Goal: Task Accomplishment & Management: Manage account settings

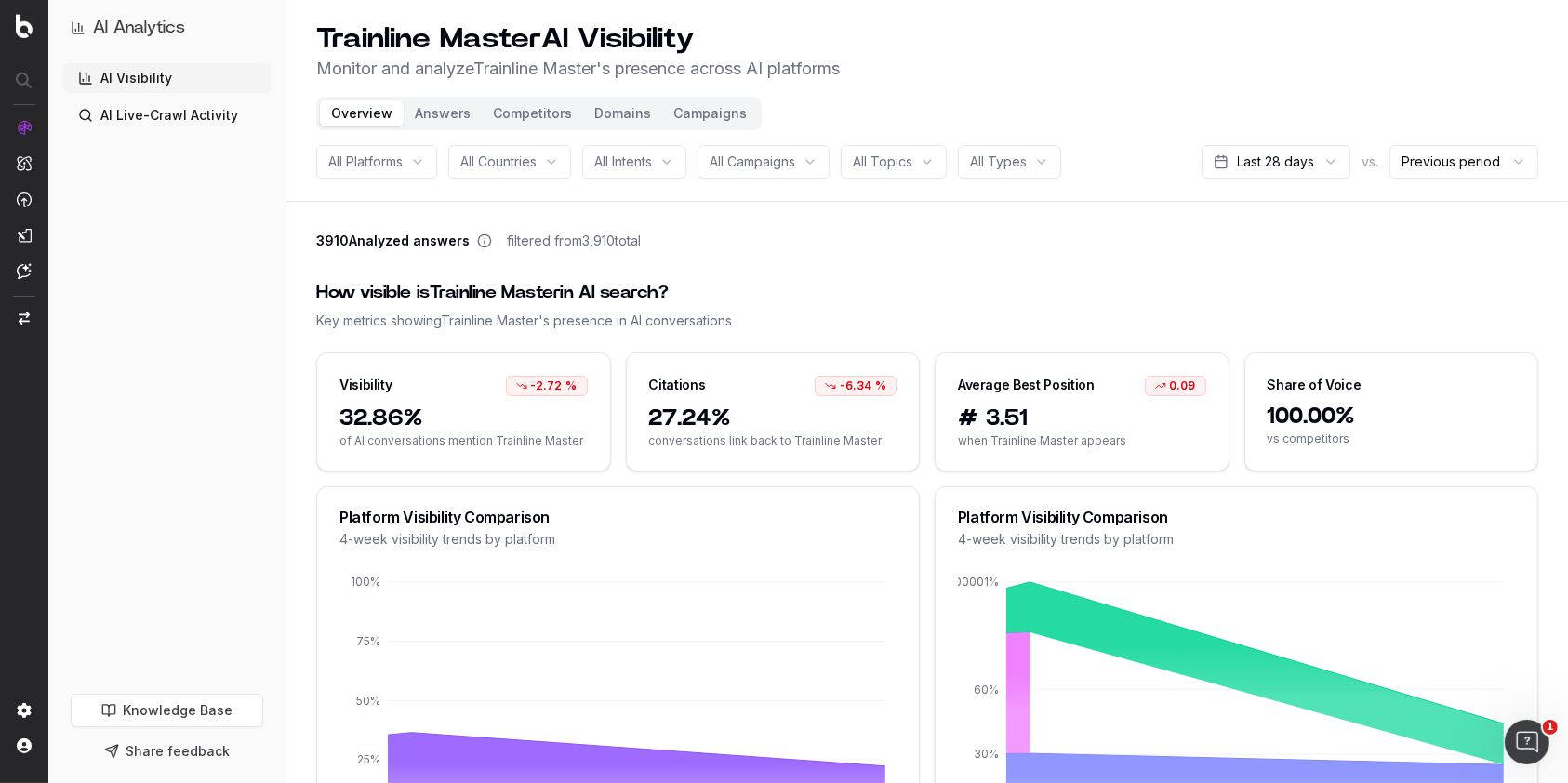
click at [513, 73] on p "Monitor and analyze Trainline Master 's presence across AI platforms" at bounding box center [577, 68] width 524 height 26
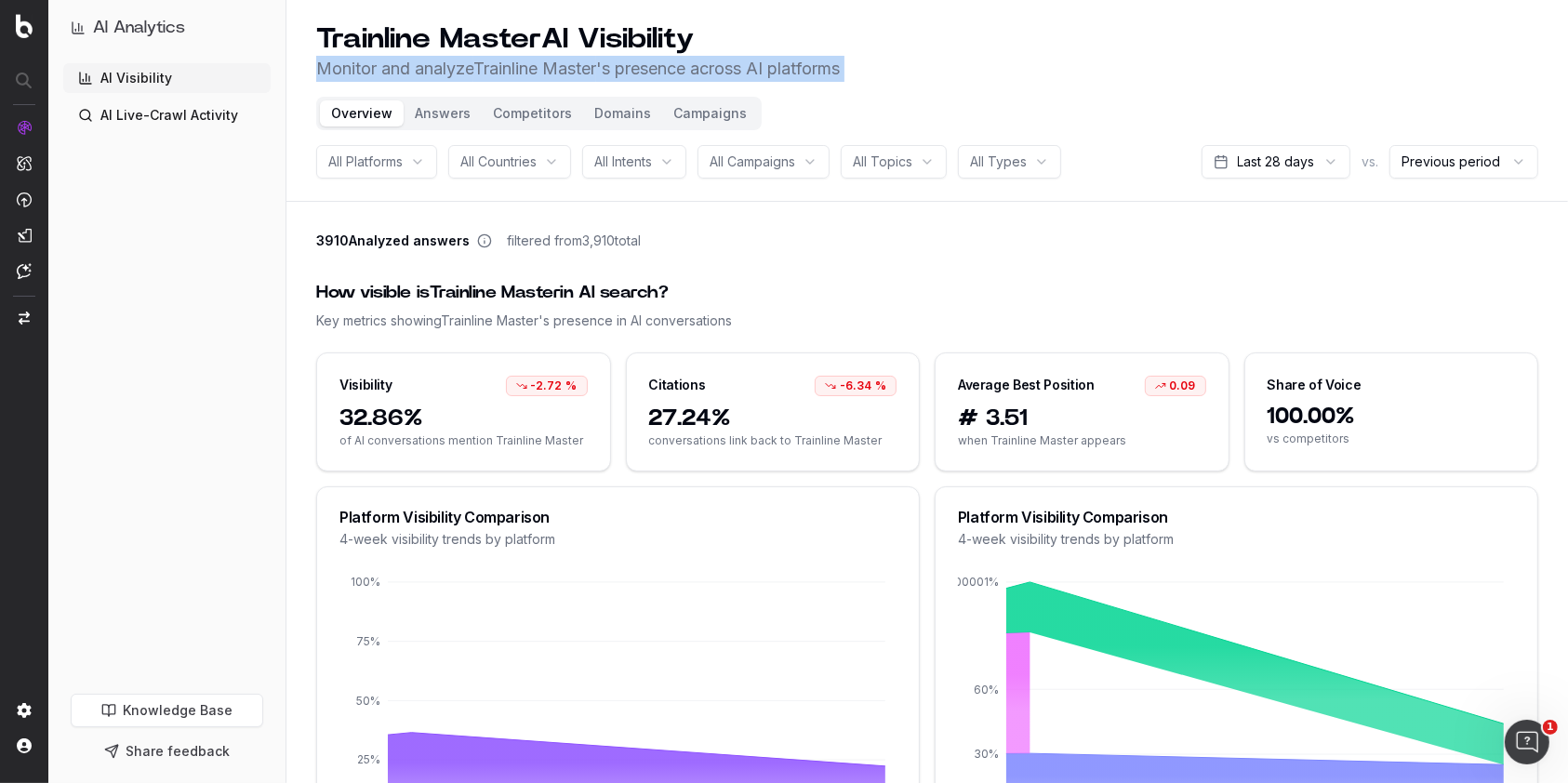
click at [513, 73] on p "Monitor and analyze Trainline Master 's presence across AI platforms" at bounding box center [577, 68] width 524 height 26
click at [418, 168] on div "All Platforms" at bounding box center [376, 162] width 121 height 34
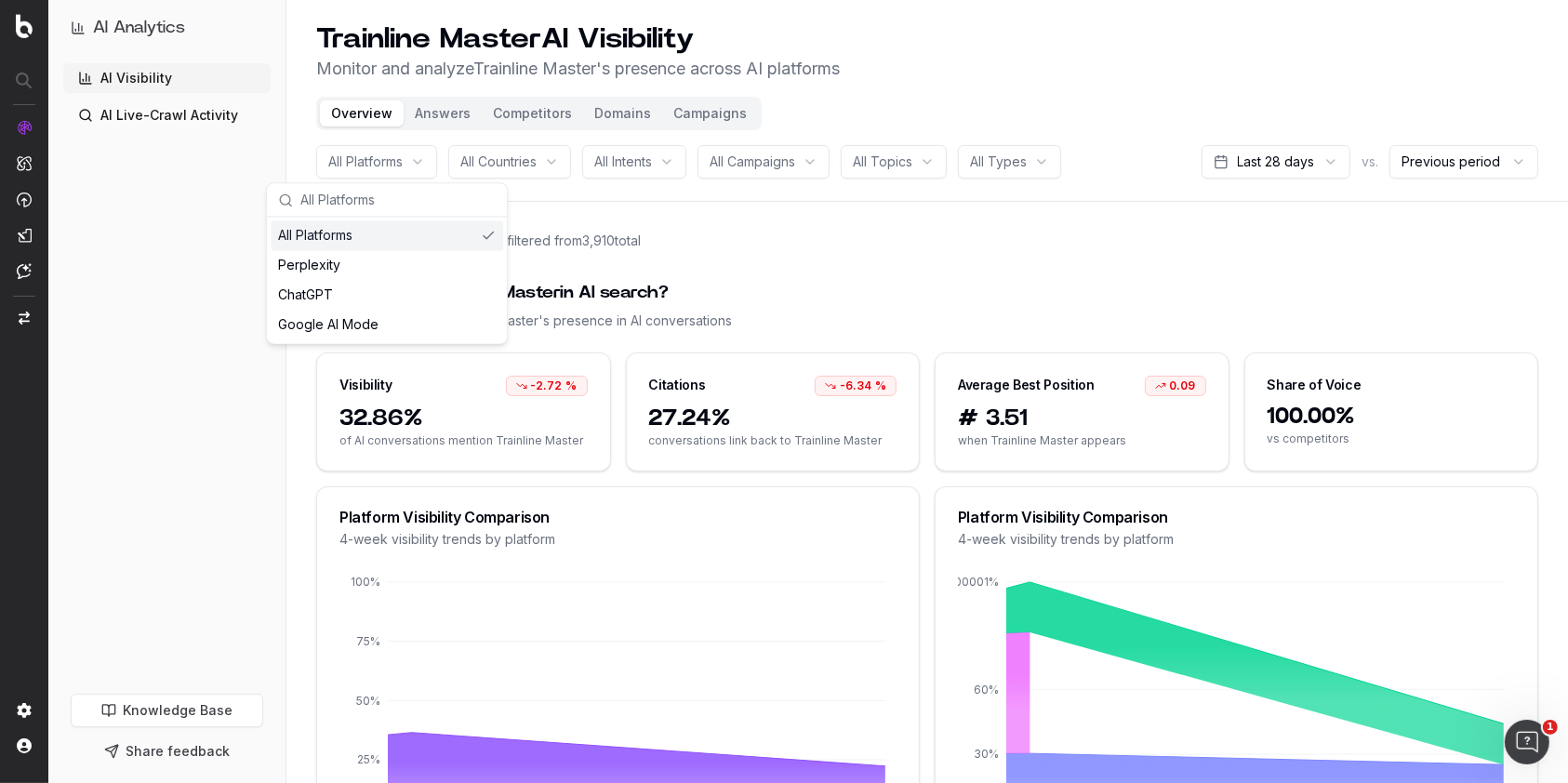
click at [272, 167] on div "AI Analytics AI Visibility AI Live-Crawl Activity Knowledge Base Share feedback" at bounding box center [168, 392] width 237 height 783
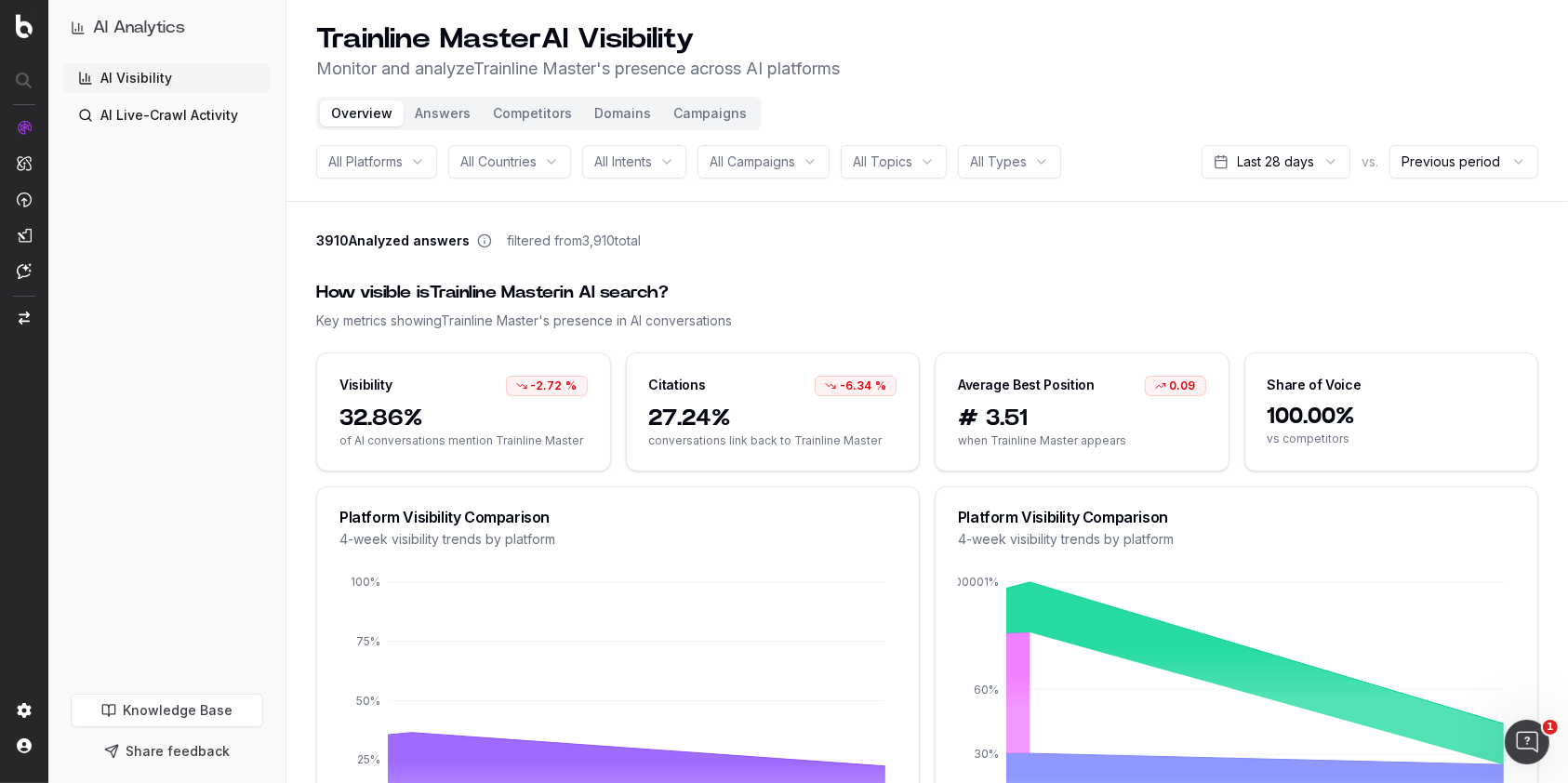
click at [369, 161] on span "All Platforms" at bounding box center [366, 161] width 75 height 18
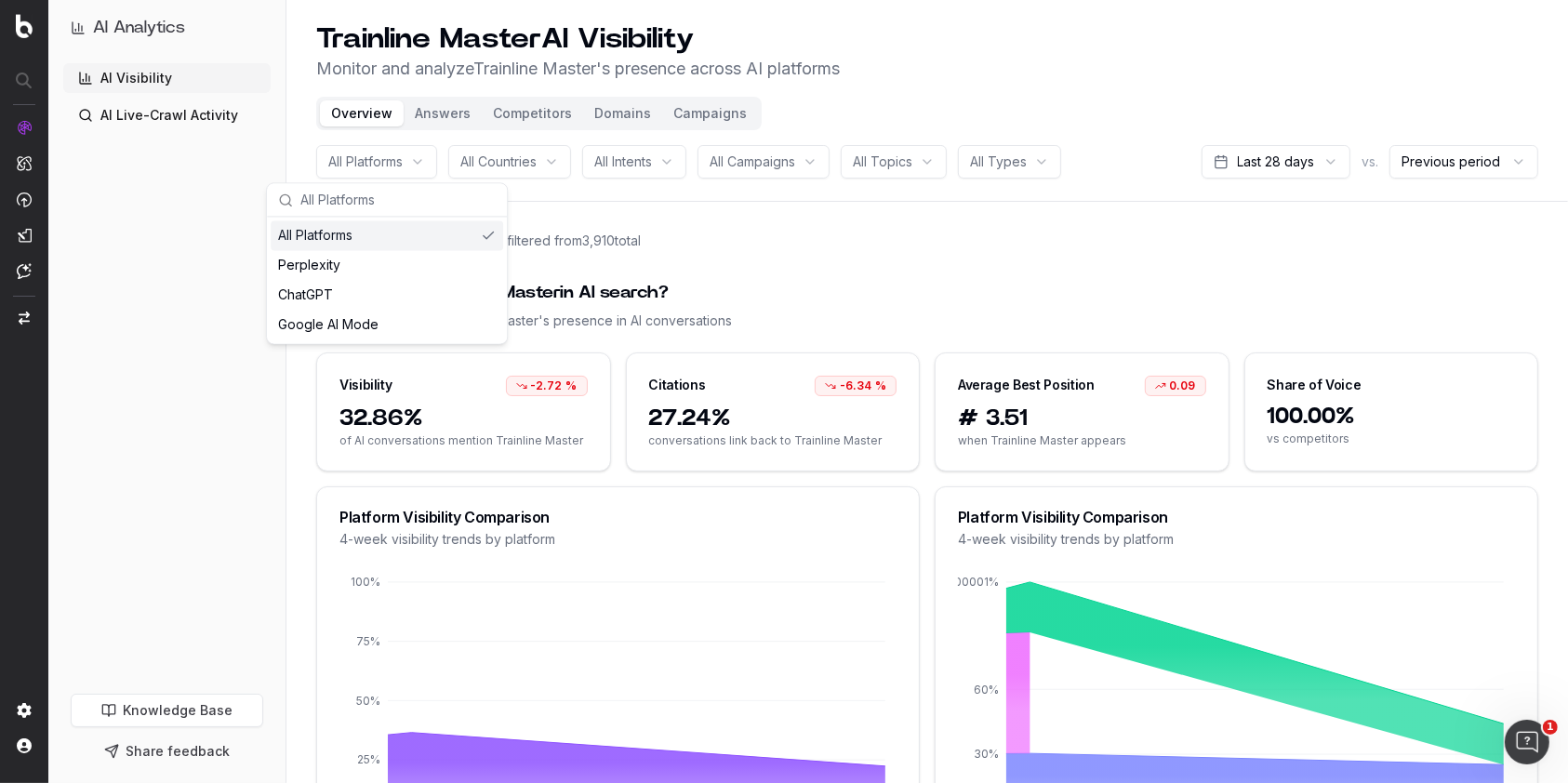
click at [546, 190] on header "Trainline Master AI Visibility Monitor and analyze Trainline Master 's presence…" at bounding box center [927, 101] width 1282 height 202
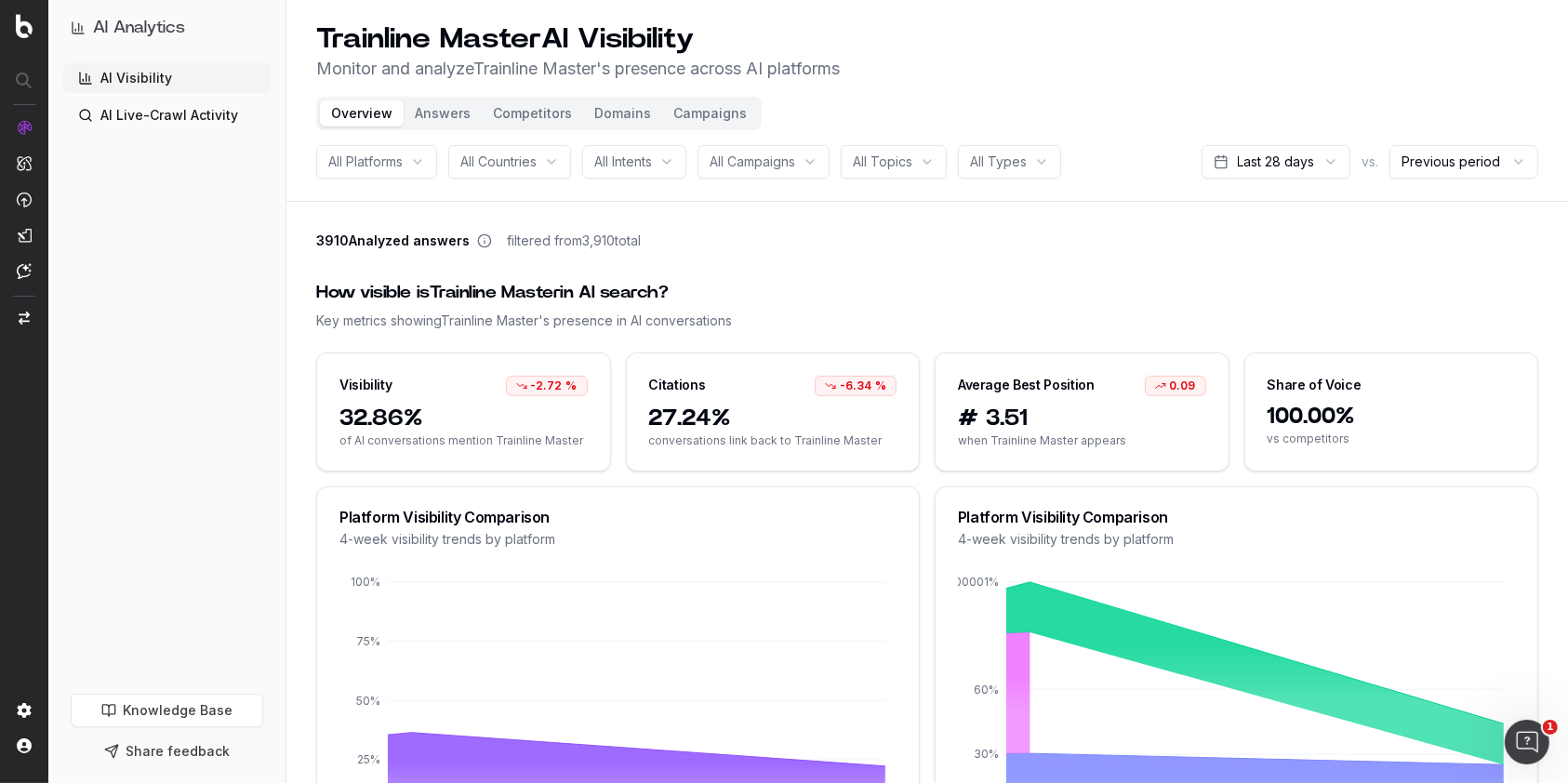
click at [633, 164] on span "All Intents" at bounding box center [623, 161] width 57 height 18
click at [767, 151] on div "All Campaigns" at bounding box center [764, 162] width 132 height 34
click at [912, 164] on span "All Topics" at bounding box center [883, 161] width 59 height 18
click at [716, 97] on div "Overview Answers Competitors Domains Campaigns" at bounding box center [538, 113] width 445 height 34
click at [716, 111] on button "Campaigns" at bounding box center [710, 113] width 96 height 26
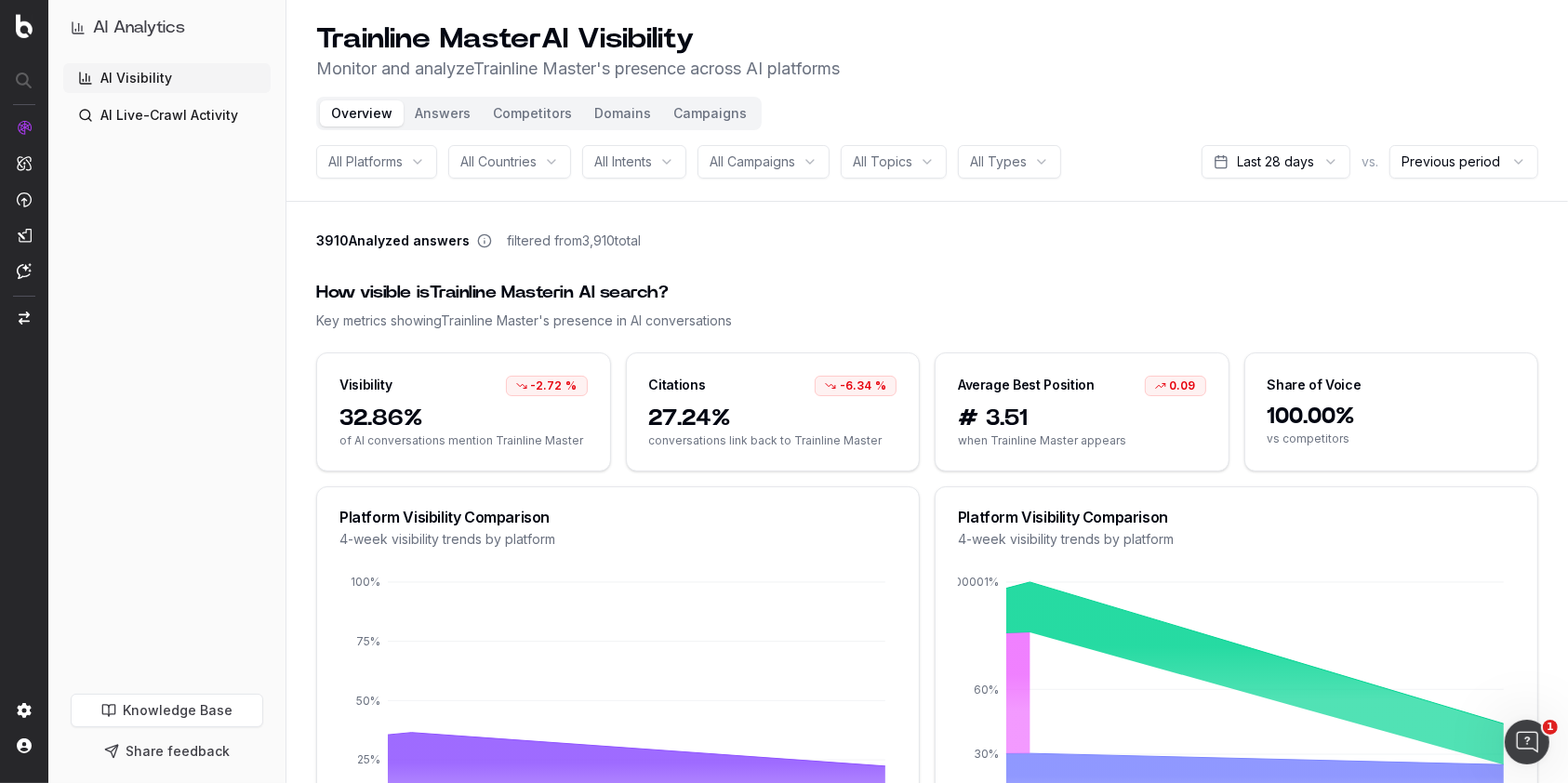
click at [716, 111] on button "Campaigns" at bounding box center [710, 113] width 96 height 26
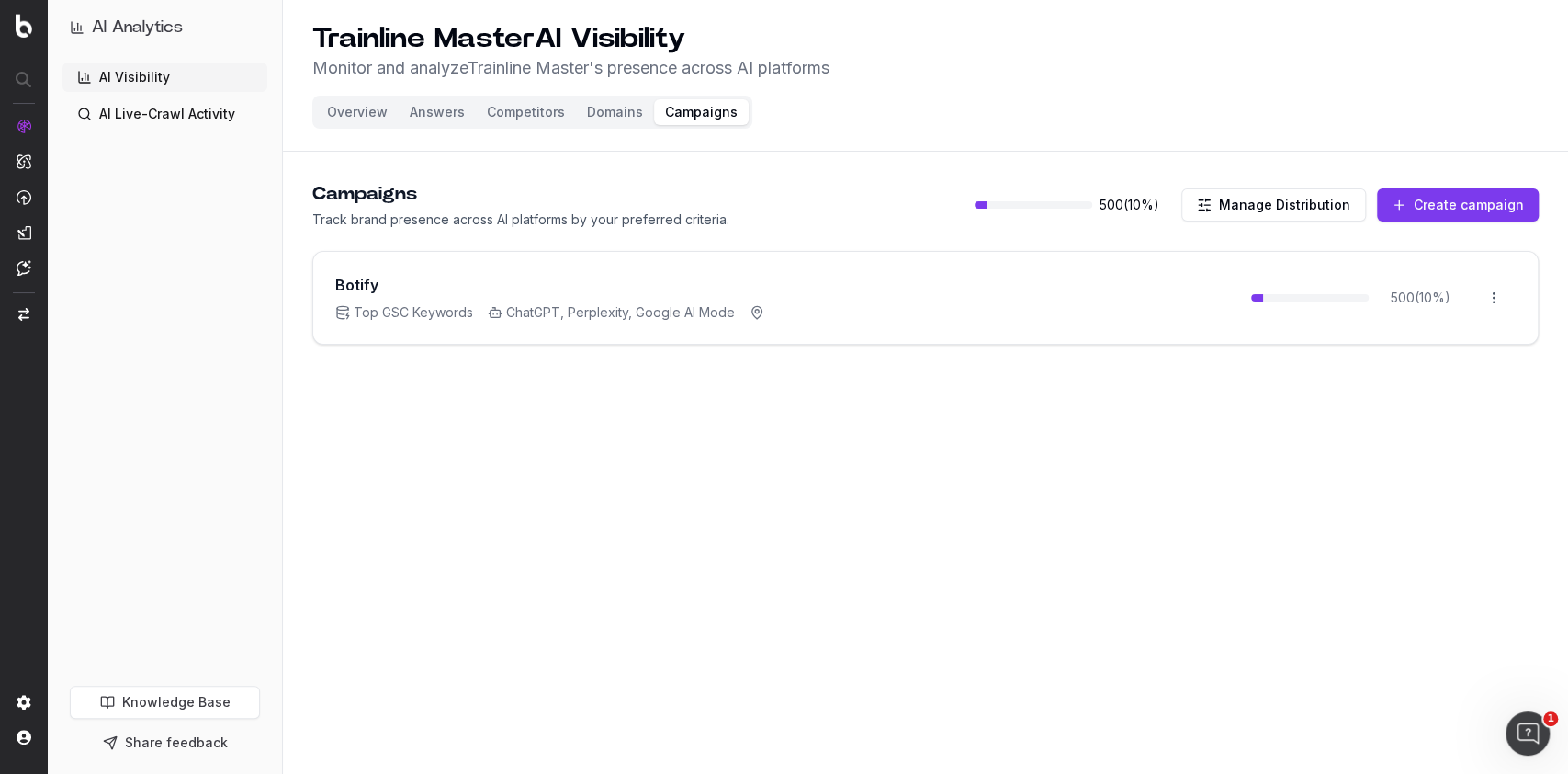
click at [610, 114] on button "Domains" at bounding box center [615, 112] width 78 height 26
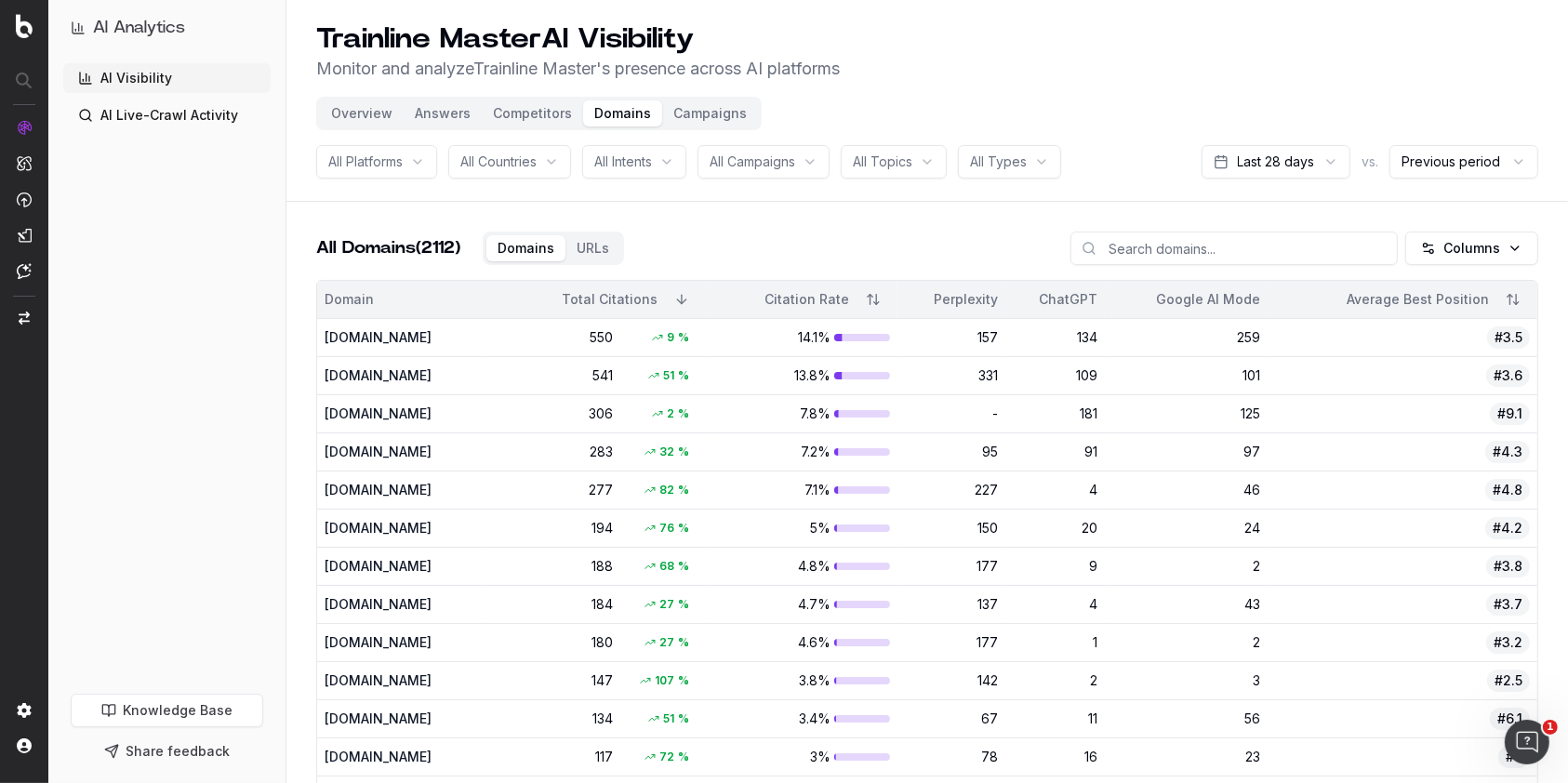
click at [171, 115] on link "AI Live-Crawl Activity" at bounding box center [167, 115] width 208 height 30
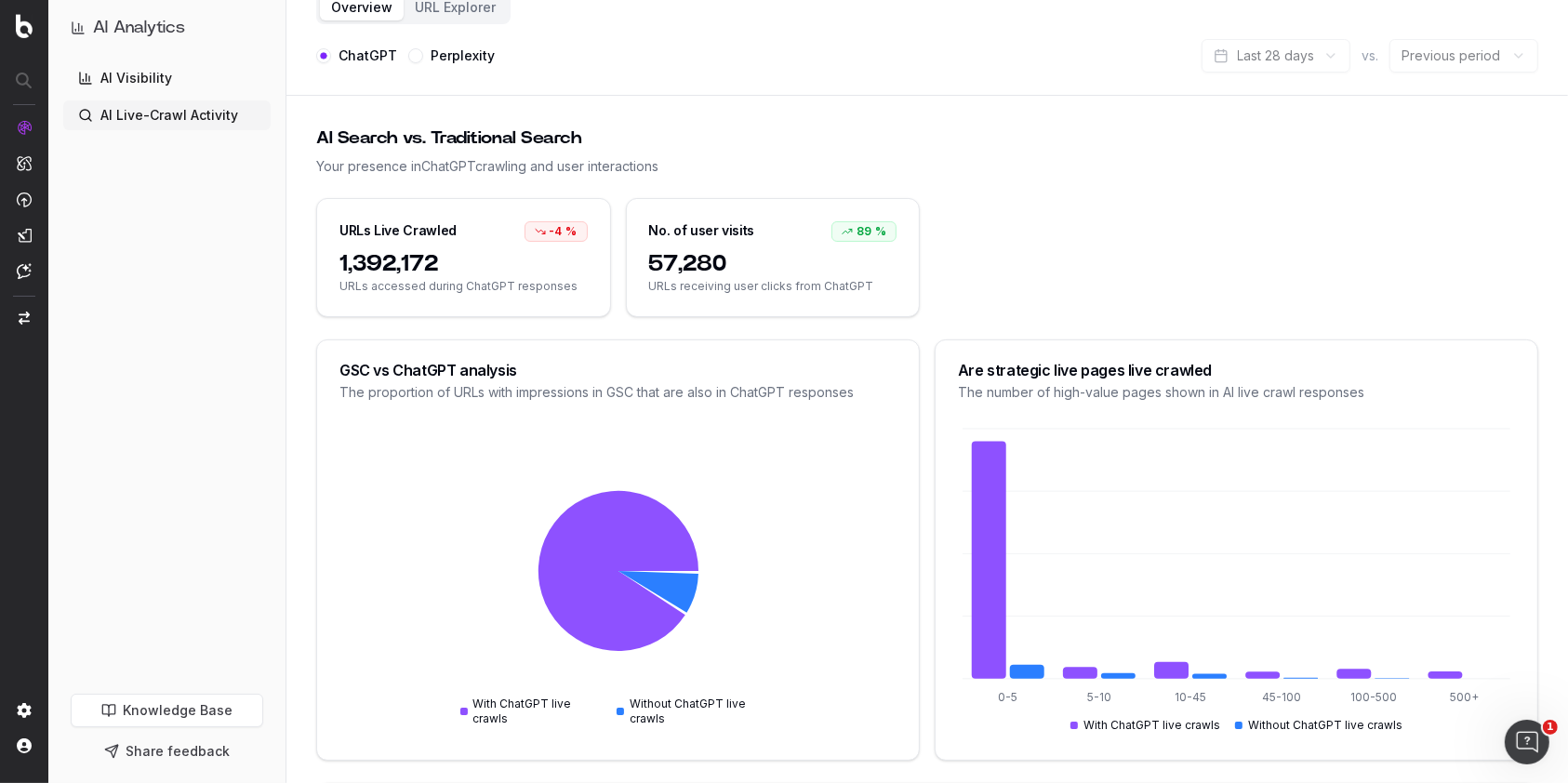
scroll to position [109, 0]
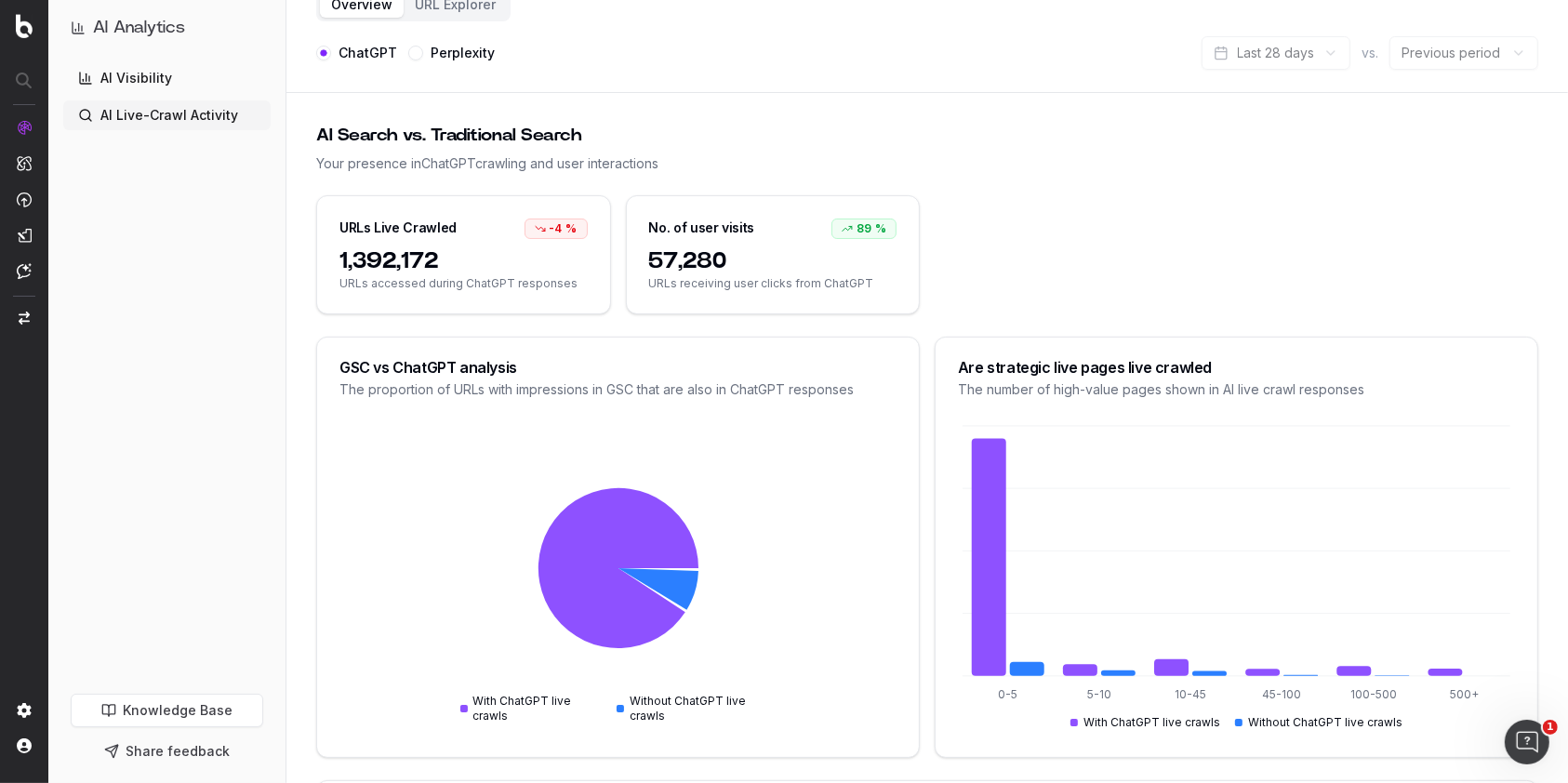
click at [468, 55] on label "Perplexity" at bounding box center [462, 54] width 64 height 13
click at [423, 55] on button "Perplexity" at bounding box center [416, 54] width 15 height 15
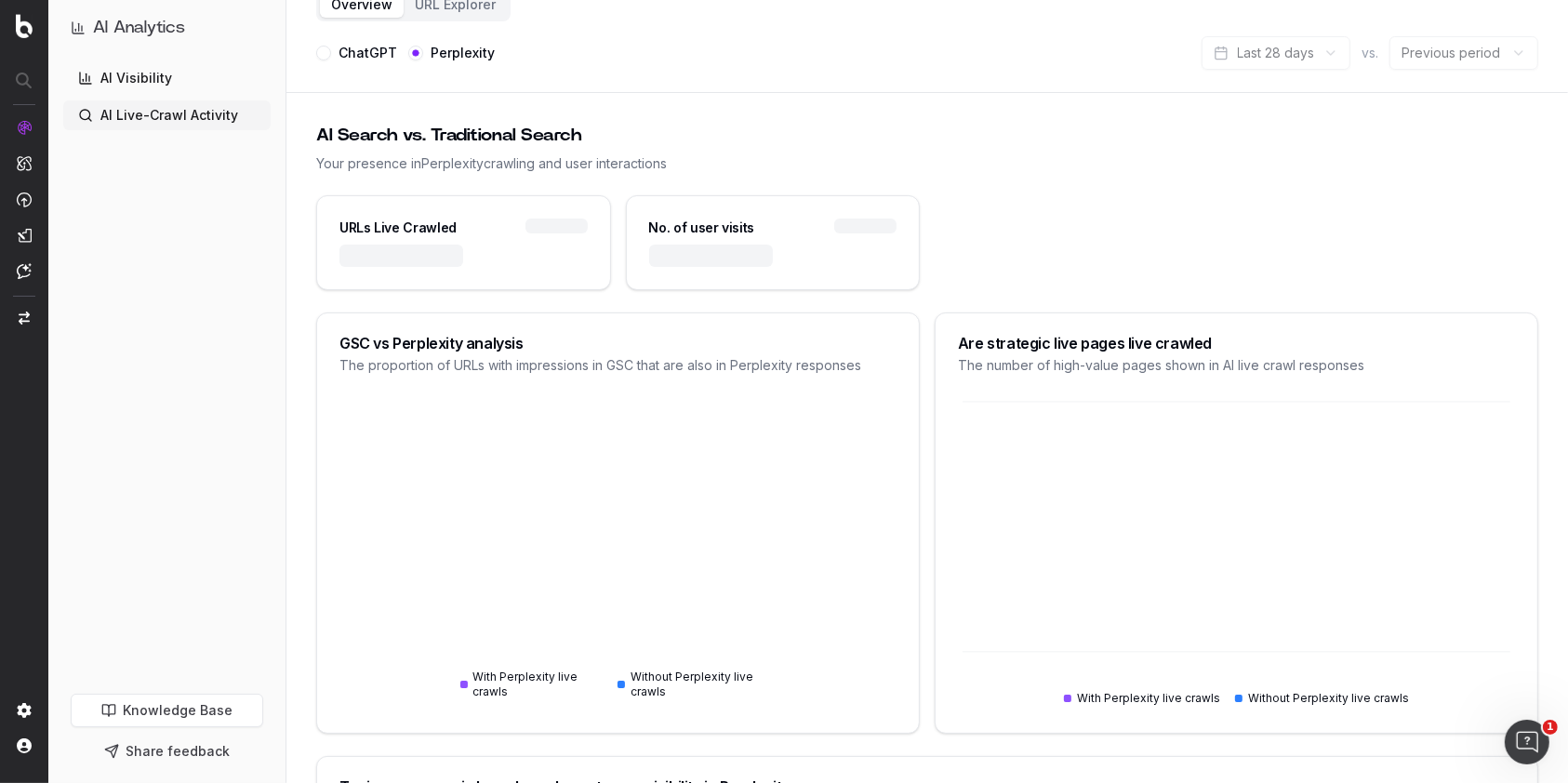
click at [431, 47] on label "Perplexity" at bounding box center [462, 54] width 64 height 13
click at [423, 47] on button "Perplexity" at bounding box center [416, 54] width 15 height 15
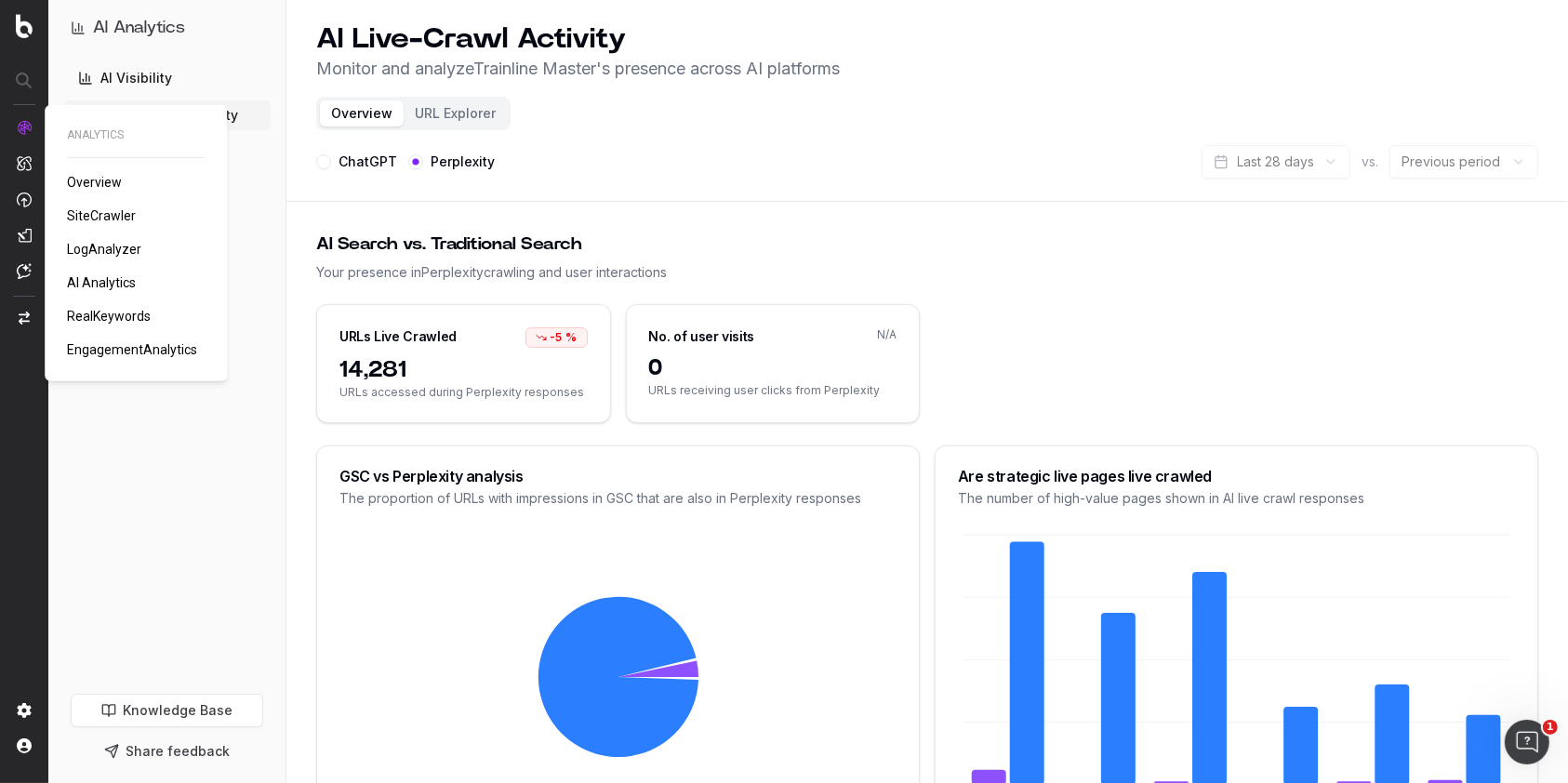
type button "perplexity"
click at [105, 211] on span "SiteCrawler" at bounding box center [101, 216] width 69 height 15
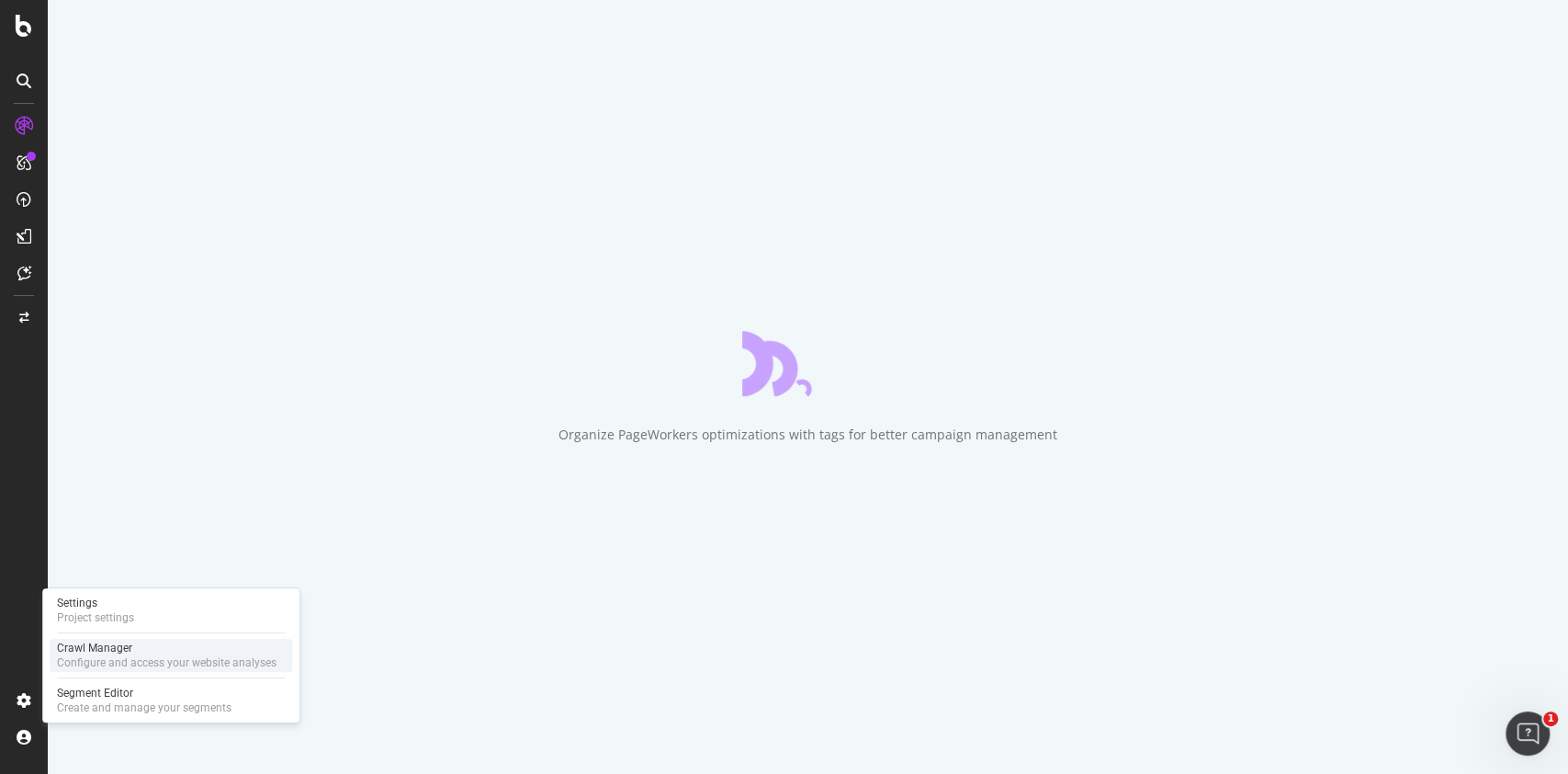
click at [132, 651] on div "Crawl Manager" at bounding box center [166, 648] width 219 height 15
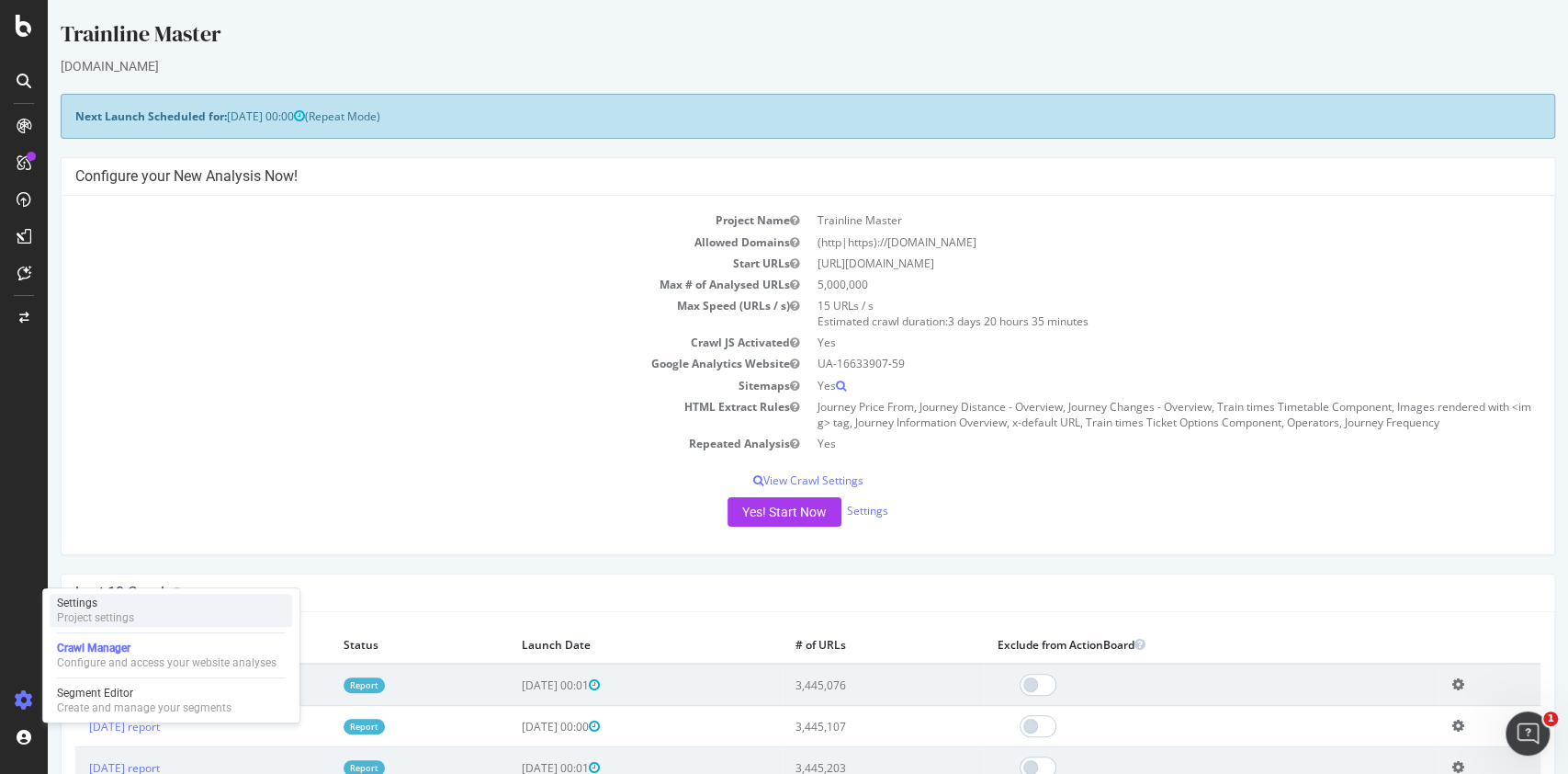
click at [131, 605] on div "Settings" at bounding box center [96, 604] width 78 height 15
